Goal: Task Accomplishment & Management: Manage account settings

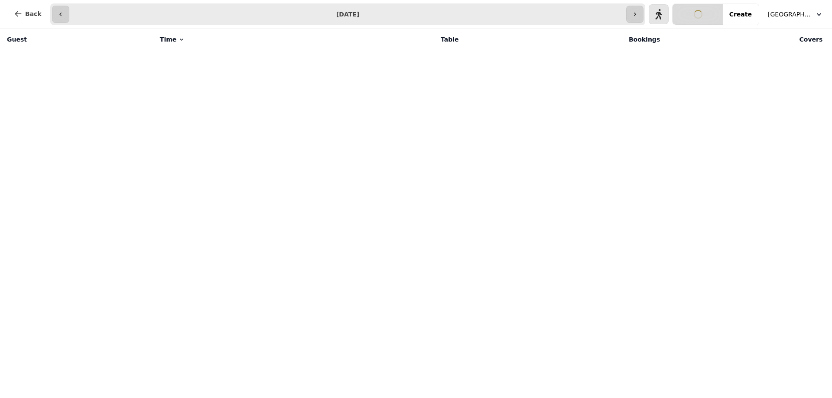
select select "**********"
select select "*"
select select "****"
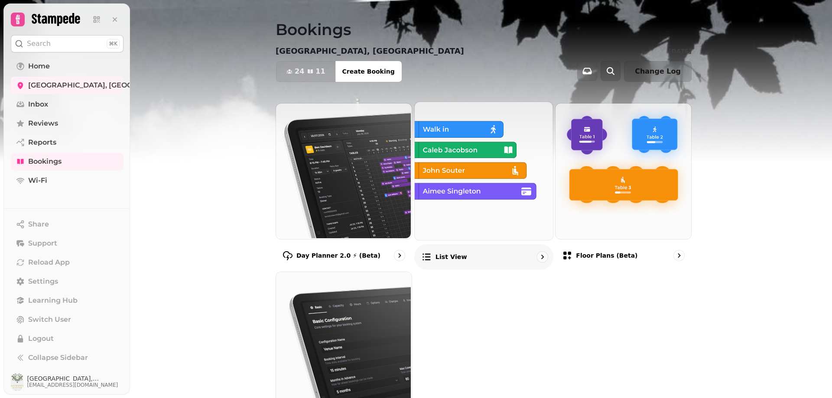
click at [472, 257] on div "List view" at bounding box center [483, 257] width 139 height 26
